Goal: Task Accomplishment & Management: Complete application form

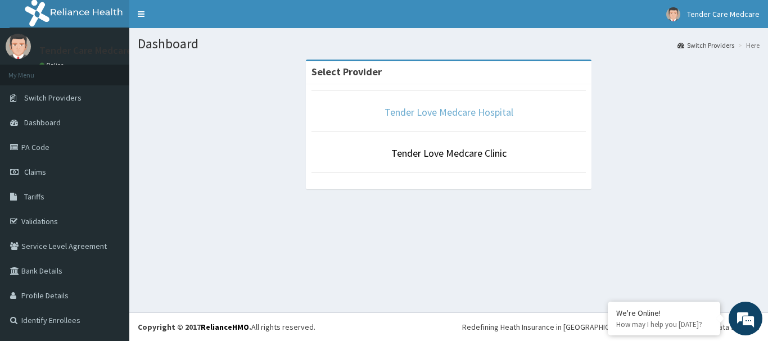
click at [469, 107] on link "Tender Love Medcare Hospital" at bounding box center [448, 112] width 129 height 13
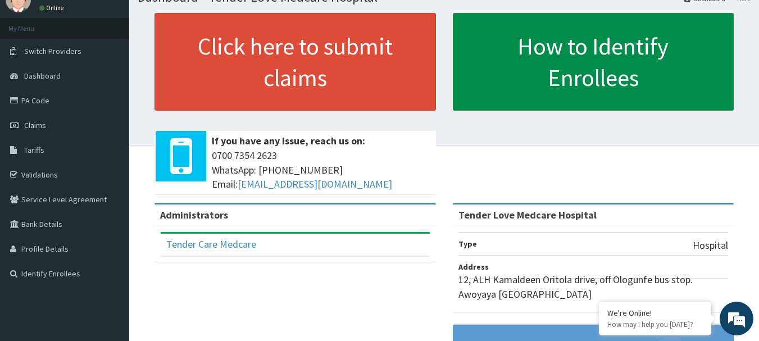
scroll to position [48, 0]
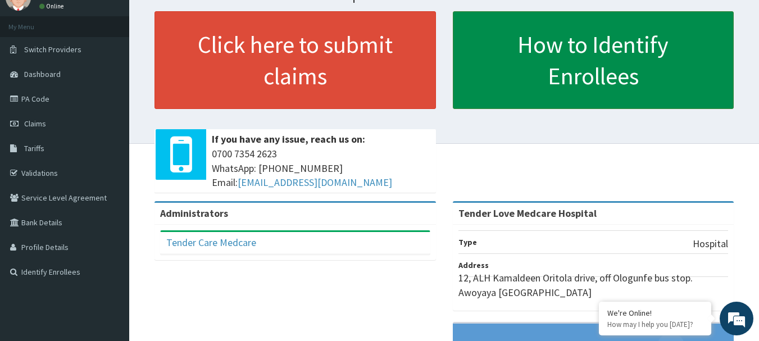
click at [532, 78] on link "How to Identify Enrollees" at bounding box center [594, 60] width 282 height 98
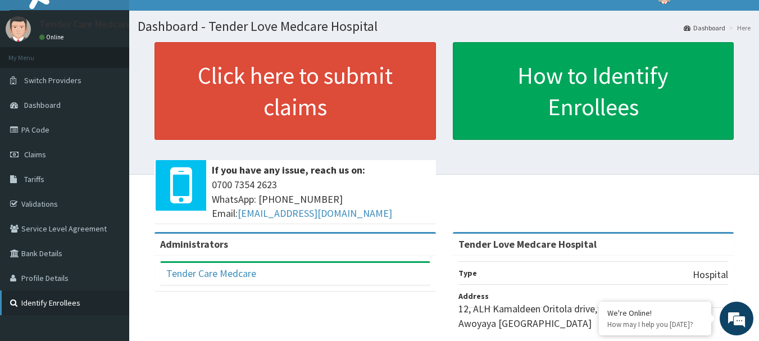
click at [70, 313] on link "Identify Enrollees" at bounding box center [64, 303] width 129 height 25
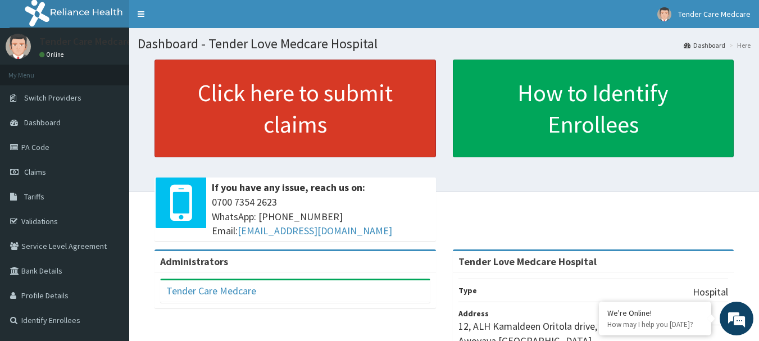
click at [258, 125] on link "Click here to submit claims" at bounding box center [296, 109] width 282 height 98
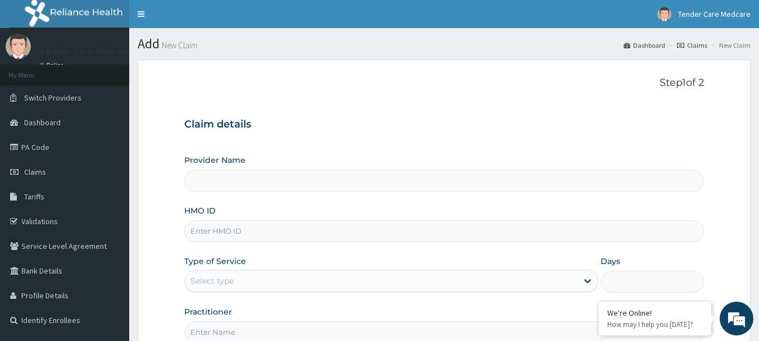
type input "Tender Love Medcare Hospital"
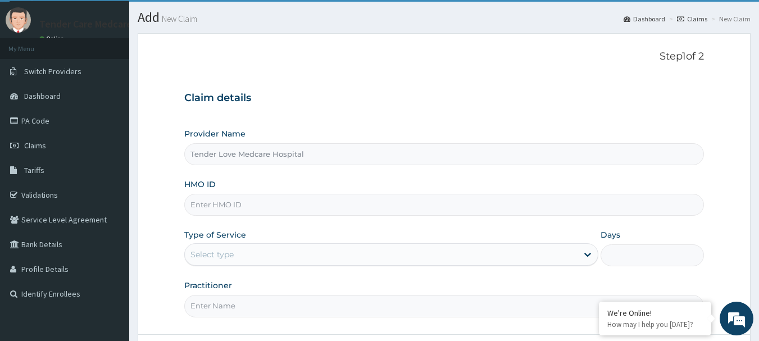
scroll to position [48, 0]
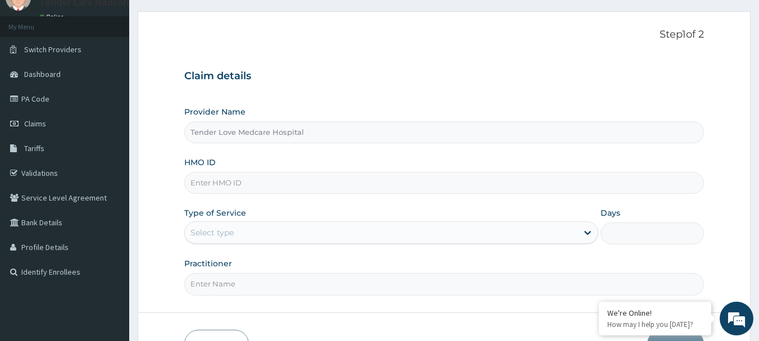
click at [277, 183] on input "HMO ID" at bounding box center [444, 183] width 520 height 22
type input "BCK/10121/A"
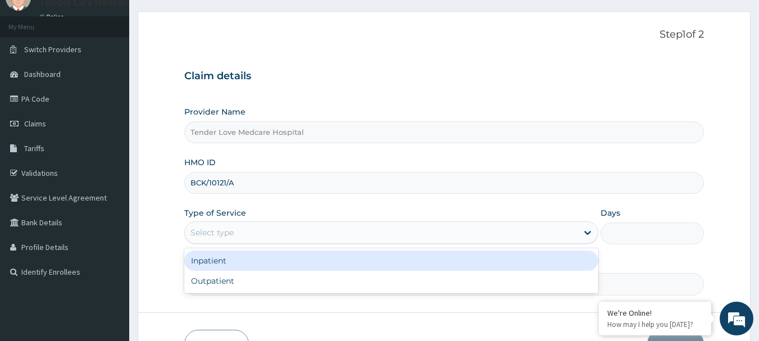
click at [234, 238] on div "Select type" at bounding box center [212, 232] width 43 height 11
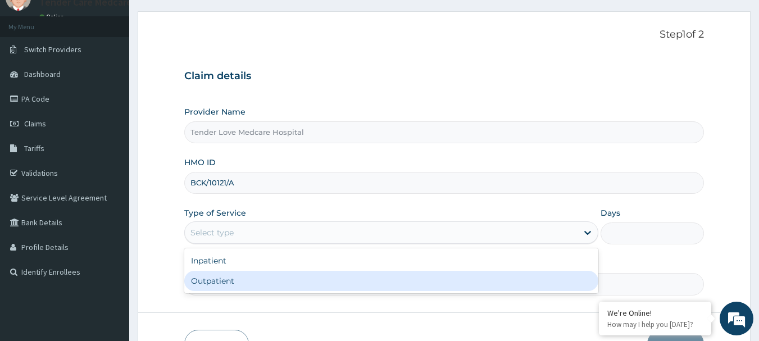
click at [247, 278] on div "Outpatient" at bounding box center [391, 281] width 414 height 20
type input "1"
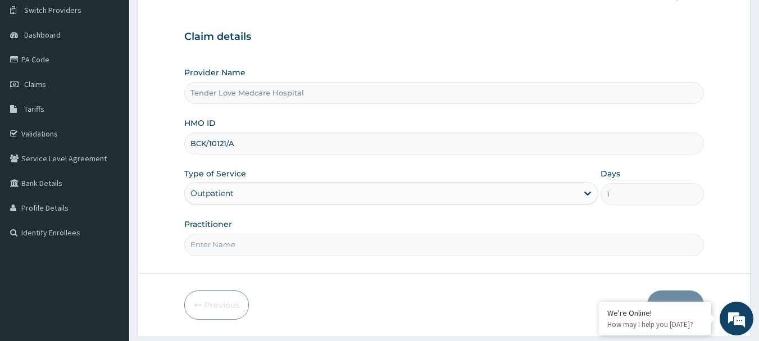
scroll to position [105, 0]
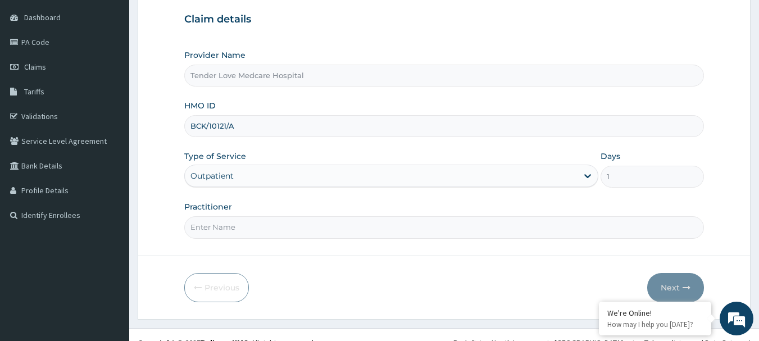
click at [239, 228] on input "Practitioner" at bounding box center [444, 227] width 520 height 22
type input "d"
type input "DR MATHEW"
click at [674, 281] on button "Next" at bounding box center [676, 287] width 57 height 29
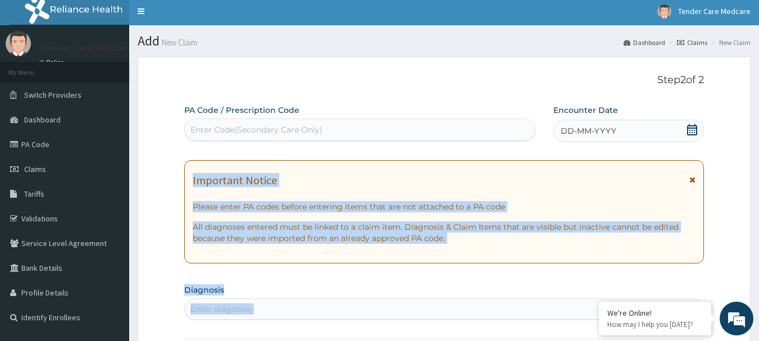
scroll to position [0, 0]
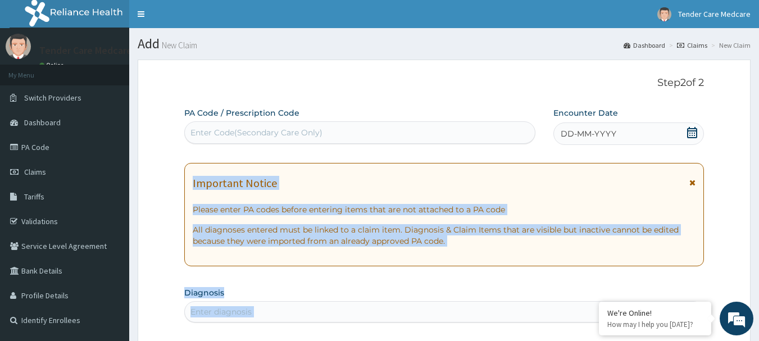
drag, startPoint x: 674, startPoint y: 281, endPoint x: 666, endPoint y: 124, distance: 157.6
click at [63, 115] on link "Dashboard" at bounding box center [64, 122] width 129 height 25
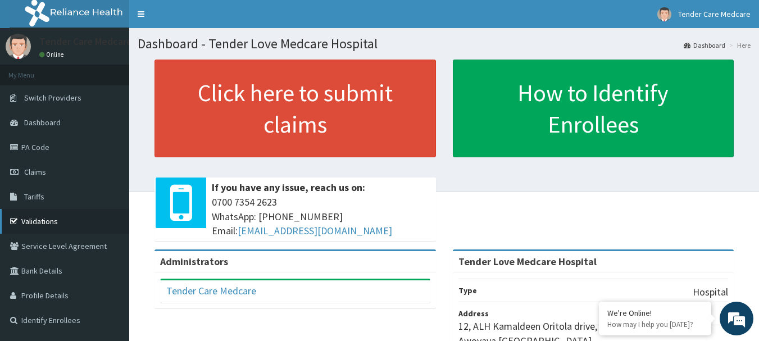
click at [69, 220] on link "Validations" at bounding box center [64, 221] width 129 height 25
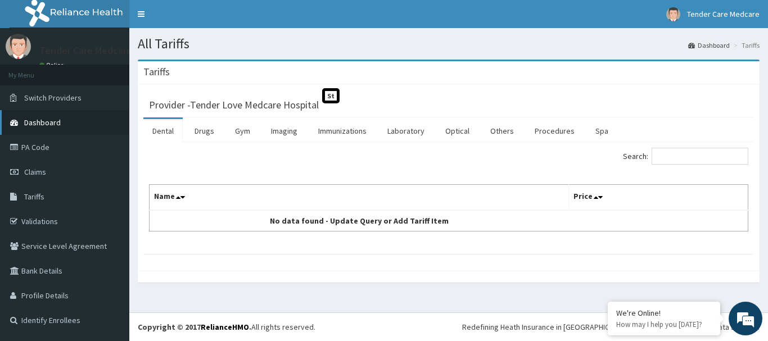
click at [58, 125] on span "Dashboard" at bounding box center [42, 122] width 37 height 10
